Goal: Obtain resource: Download file/media

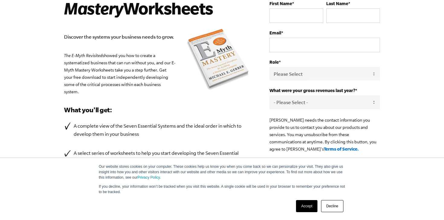
scroll to position [67, 0]
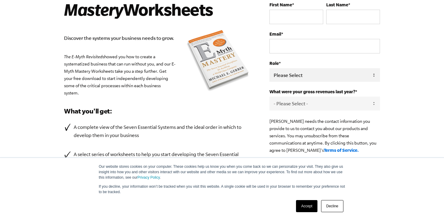
click at [317, 74] on select "Please Select Owner Partner / Co-Owner Executive Employee / Other" at bounding box center [324, 75] width 111 height 14
select select "Partner / Co-Owner"
click at [269, 68] on select "Please Select Owner Partner / Co-Owner Executive Employee / Other" at bounding box center [324, 75] width 111 height 14
click at [304, 104] on select "- Please Select - 0-75K 76-150K 151-275K 276-500K 501-750K 751-1M 1-2.5M 2.5-5M…" at bounding box center [324, 104] width 111 height 14
select select "0-75K"
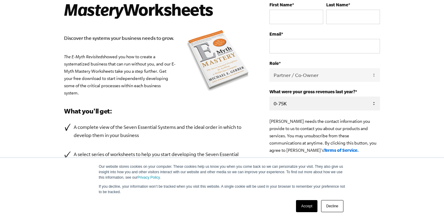
click at [269, 97] on select "- Please Select - 0-75K 76-150K 151-275K 276-500K 501-750K 751-1M 1-2.5M 2.5-5M…" at bounding box center [324, 104] width 111 height 14
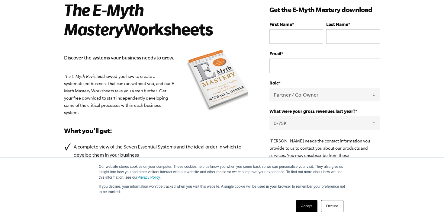
scroll to position [0, 0]
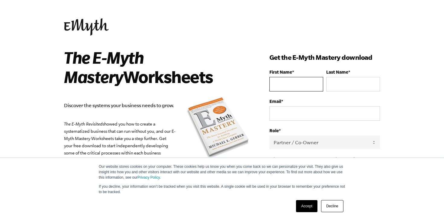
click at [310, 89] on input "First Name *" at bounding box center [296, 84] width 54 height 14
type input "[PERSON_NAME]"
click at [354, 89] on input "Last Name *" at bounding box center [353, 84] width 54 height 14
type input "[PERSON_NAME]"
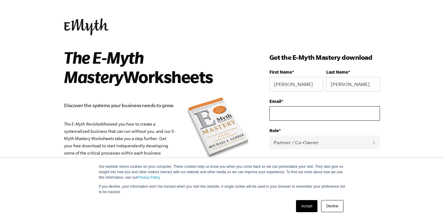
click at [339, 113] on input "Email *" at bounding box center [324, 113] width 111 height 14
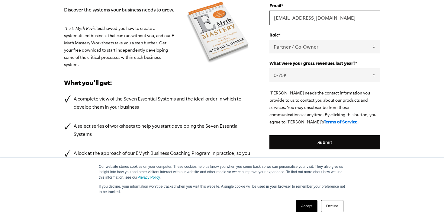
scroll to position [108, 0]
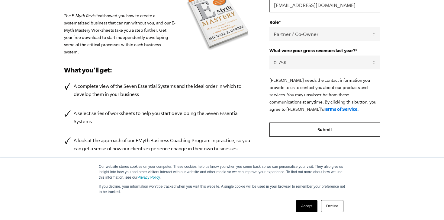
type input "[EMAIL_ADDRESS][DOMAIN_NAME]"
click at [328, 127] on input "Submit" at bounding box center [324, 130] width 111 height 14
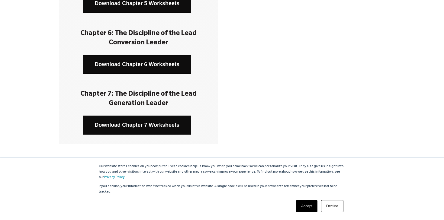
scroll to position [488, 0]
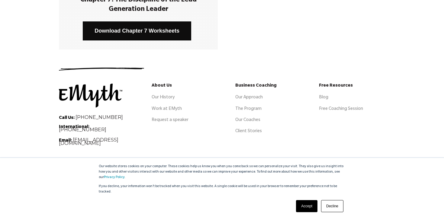
click at [313, 207] on link "Accept" at bounding box center [306, 206] width 21 height 12
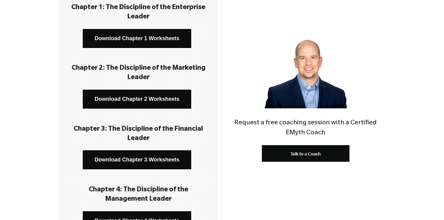
scroll to position [108, 0]
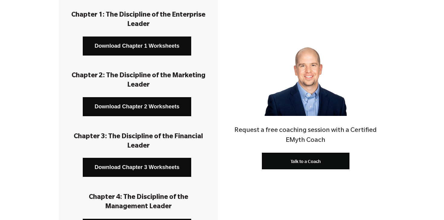
click at [143, 41] on link "Download Chapter 1 Worksheets" at bounding box center [137, 46] width 108 height 19
click at [172, 41] on link "Download Chapter 1 Worksheets" at bounding box center [137, 46] width 108 height 19
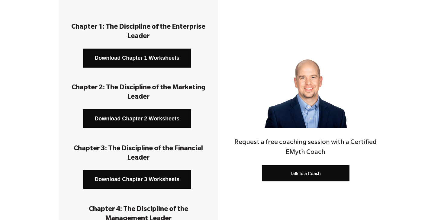
scroll to position [91, 0]
